Goal: Information Seeking & Learning: Check status

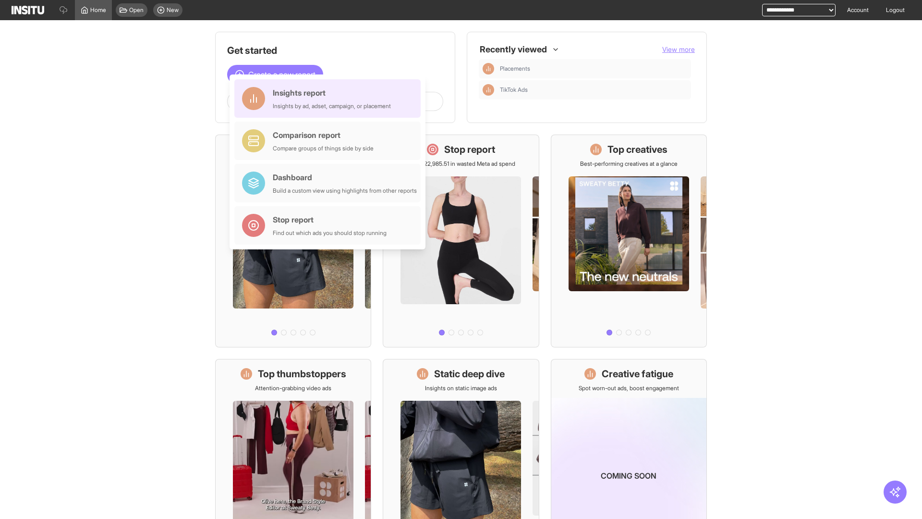
click at [330, 98] on div "Insights report Insights by ad, adset, campaign, or placement" at bounding box center [332, 98] width 118 height 23
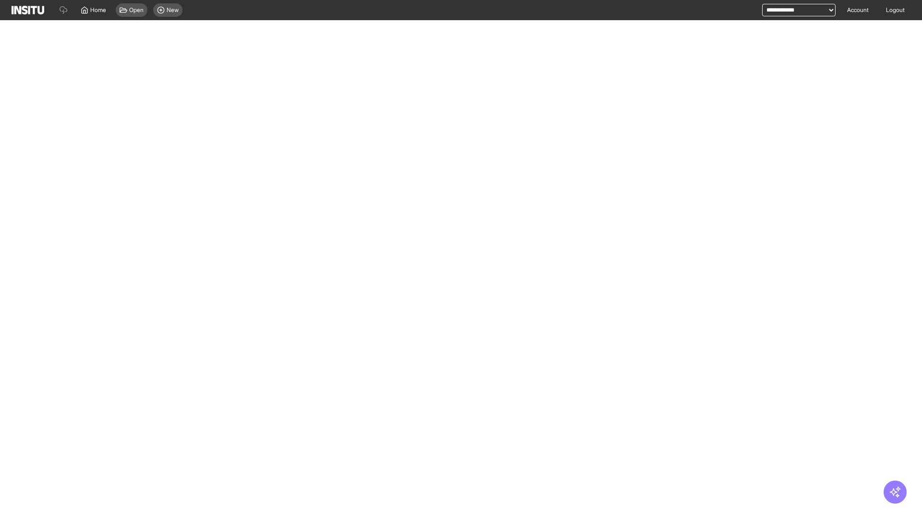
select select "**"
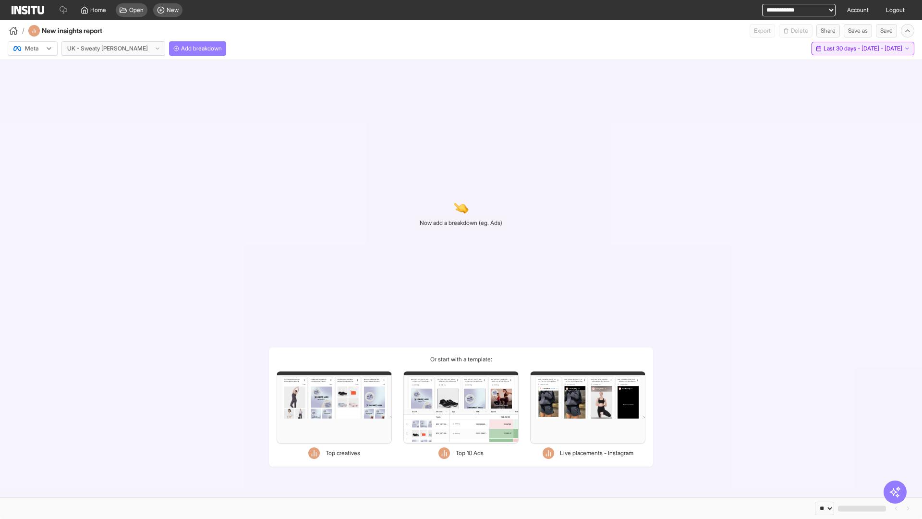
click at [842, 48] on span "Last 30 days - [DATE] - [DATE]" at bounding box center [862, 49] width 79 height 8
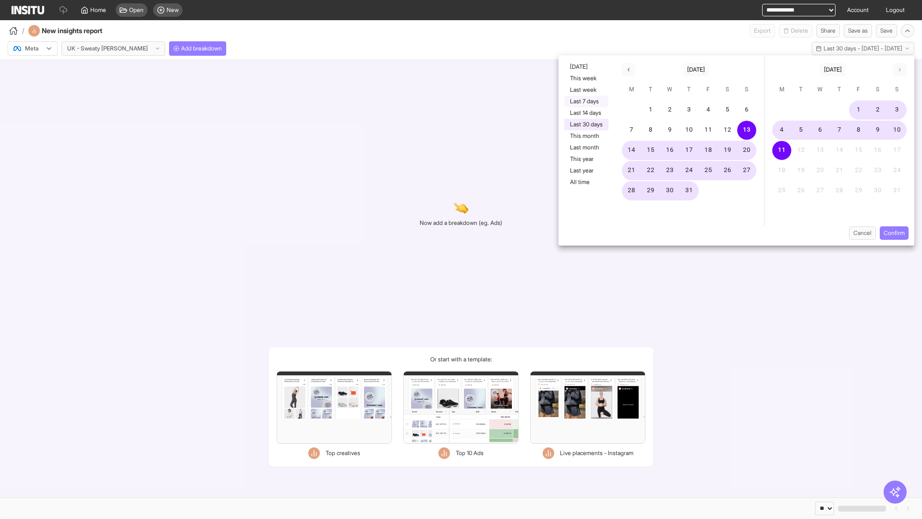
click at [585, 101] on button "Last 7 days" at bounding box center [586, 102] width 44 height 12
